Goal: Navigation & Orientation: Find specific page/section

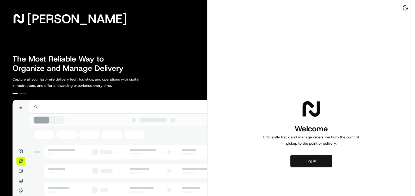
click at [315, 160] on button "Log in" at bounding box center [311, 161] width 42 height 13
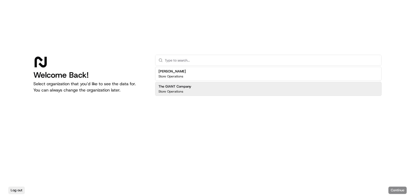
click at [213, 82] on div "The GIANT Company Store Operations" at bounding box center [268, 89] width 227 height 14
click at [395, 189] on button "Continue" at bounding box center [397, 190] width 18 height 7
